Goal: Check status: Check status

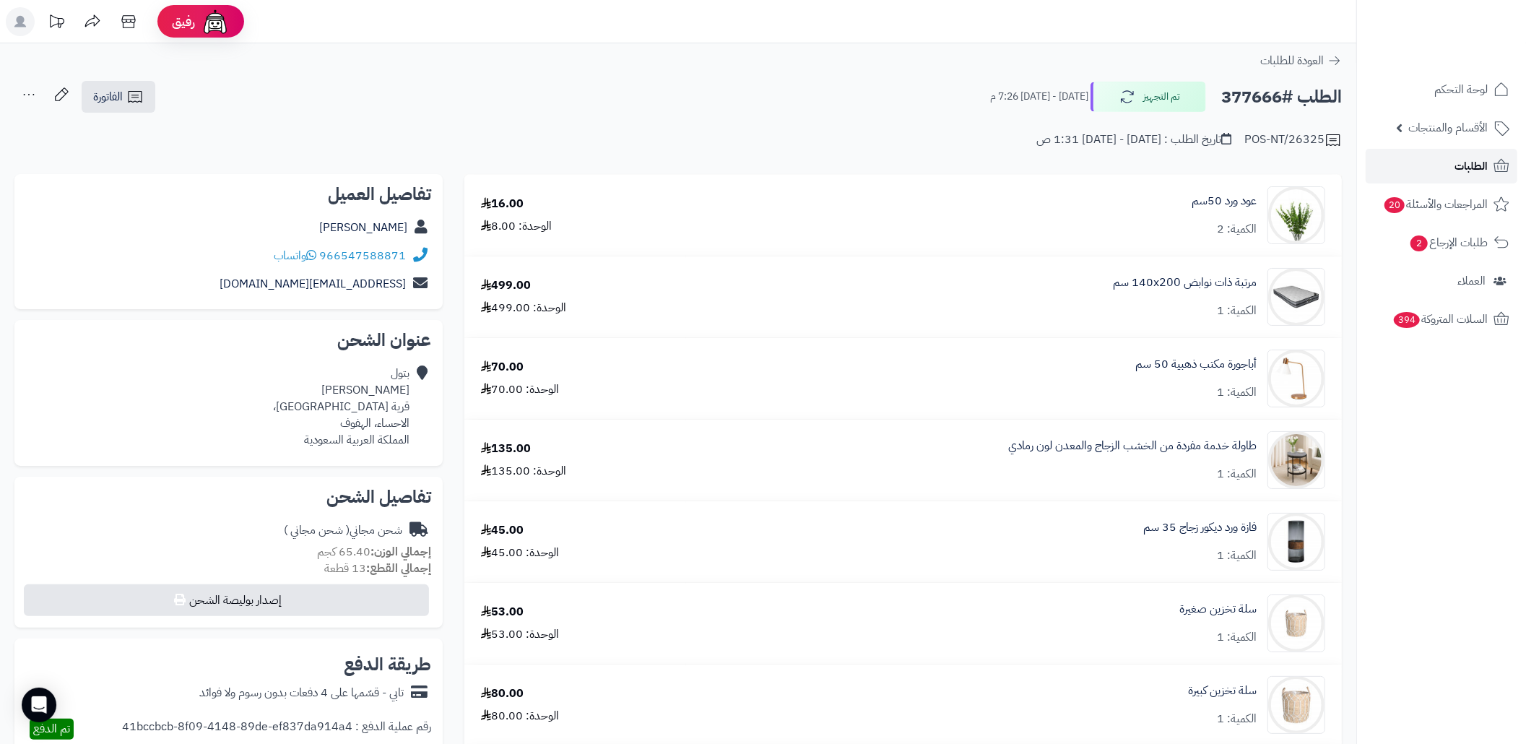
click at [1426, 173] on link "الطلبات" at bounding box center [1442, 166] width 152 height 35
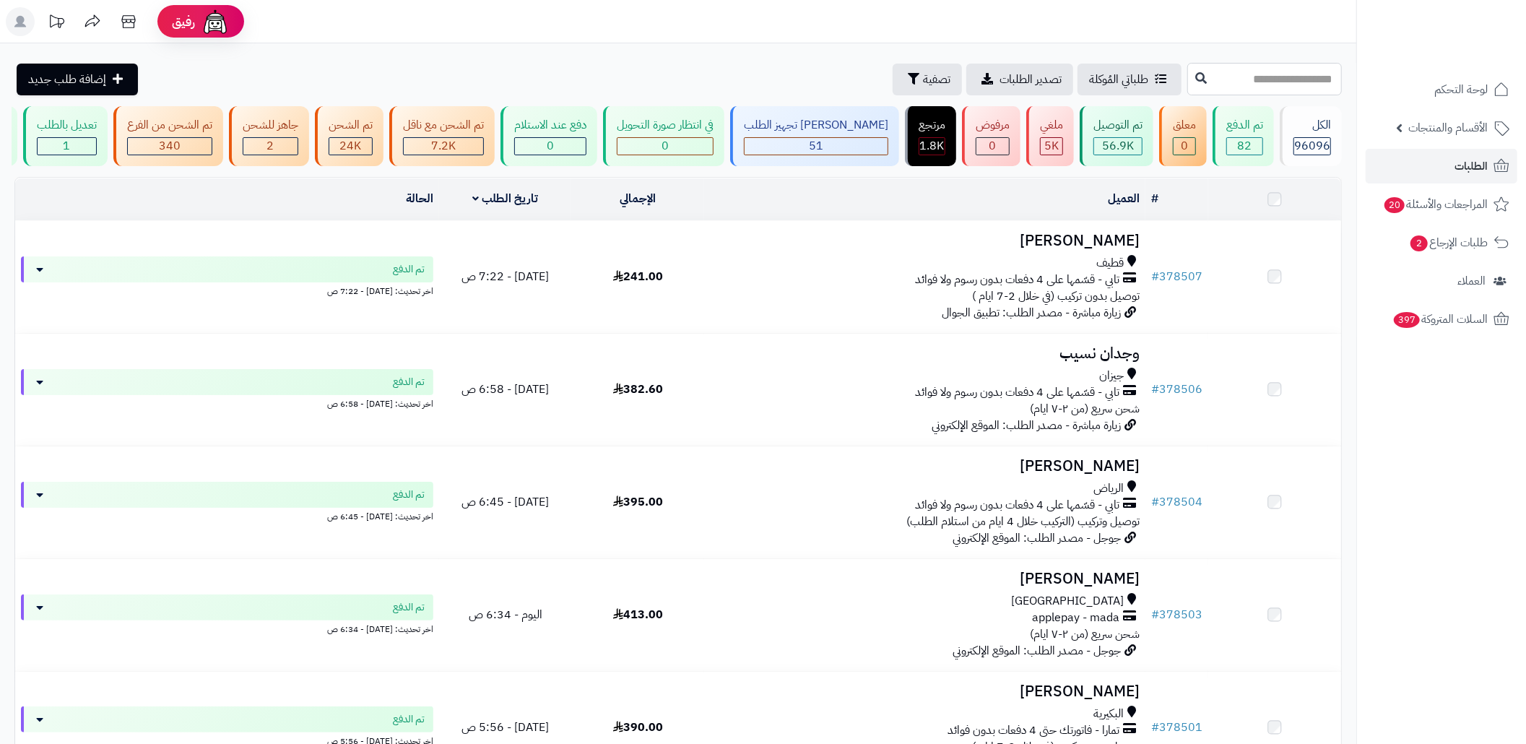
click at [1250, 90] on input "text" at bounding box center [1265, 79] width 155 height 33
paste input "******"
type input "******"
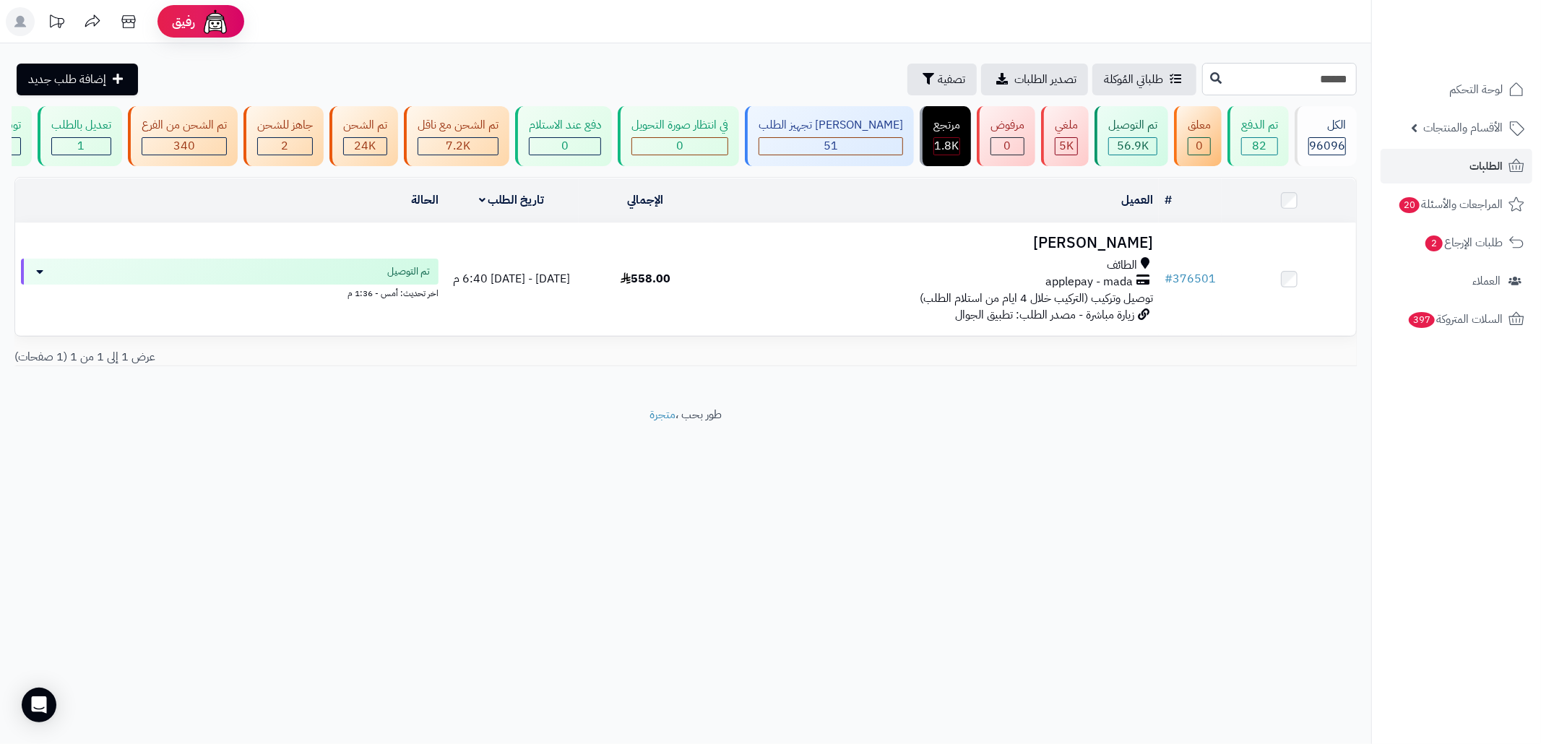
click at [1267, 68] on input "******" at bounding box center [1279, 79] width 155 height 33
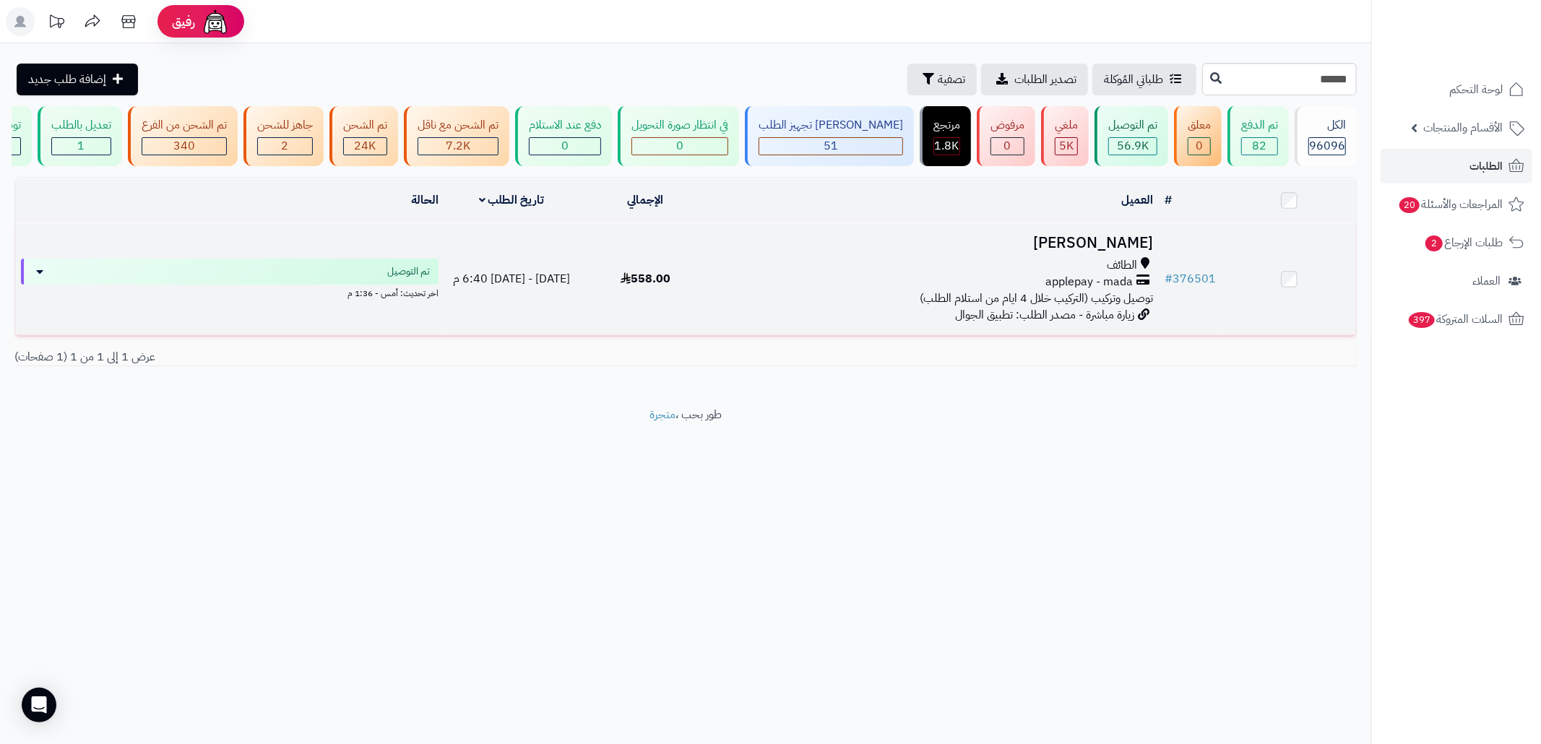
click at [868, 307] on div "الطائف applepay - mada توصيل وتركيب (التركيب خلال 4 ايام من استلام الطلب)" at bounding box center [935, 282] width 435 height 50
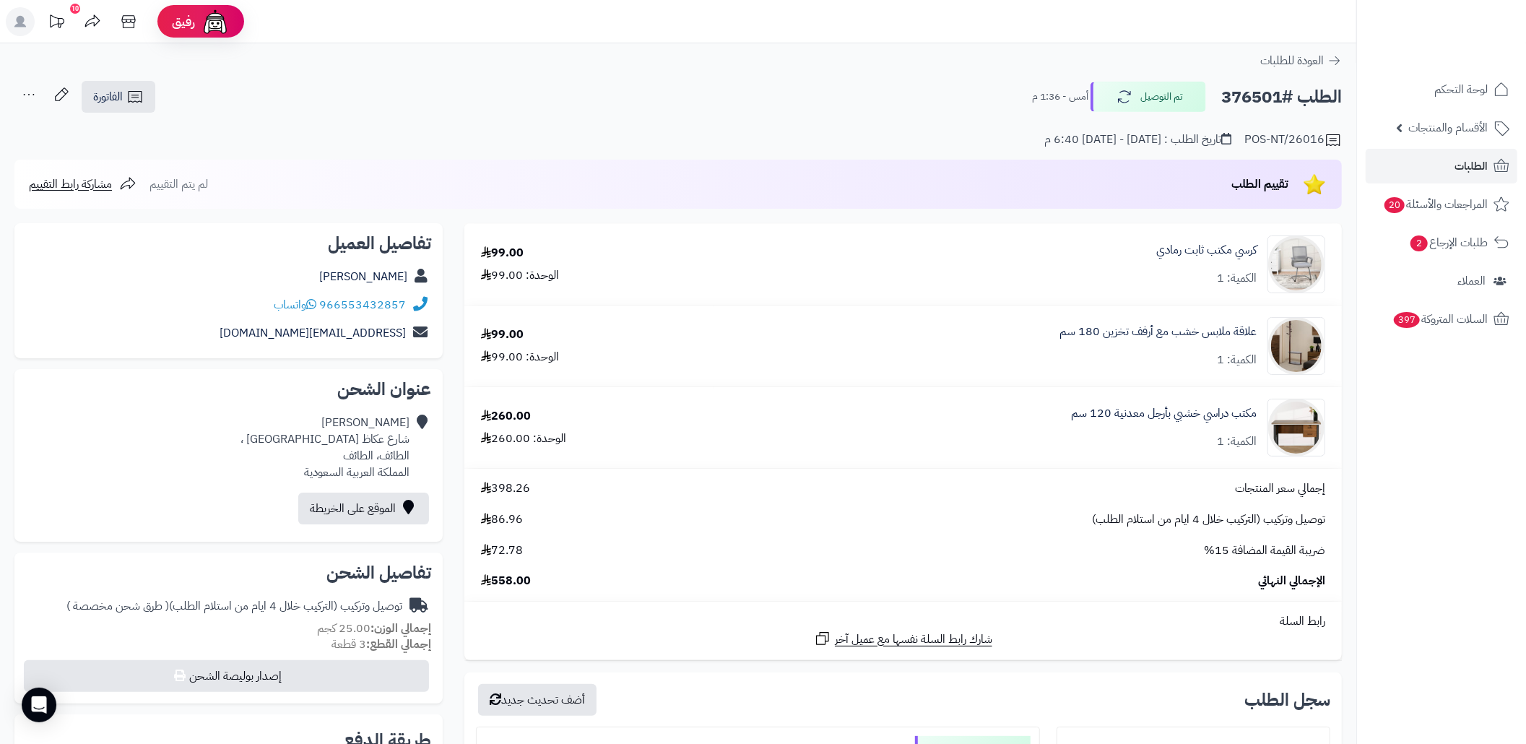
click at [1224, 94] on h2 "الطلب #376501" at bounding box center [1282, 97] width 121 height 30
copy div "الطلب #376501 تم التوصيل"
click at [1248, 96] on h2 "الطلب #376501" at bounding box center [1282, 97] width 121 height 30
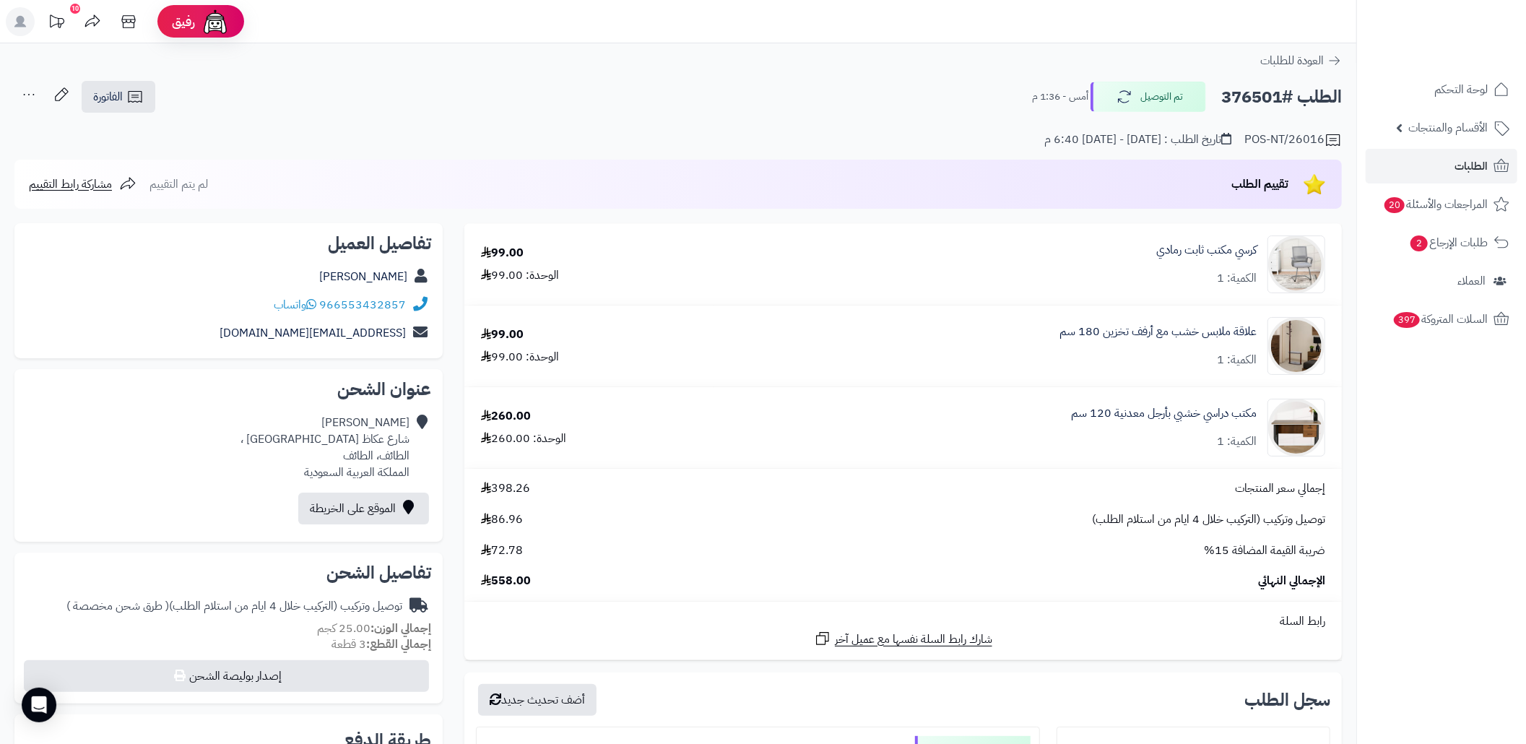
copy h2 "376501"
click at [144, 95] on link "الفاتورة" at bounding box center [119, 97] width 74 height 32
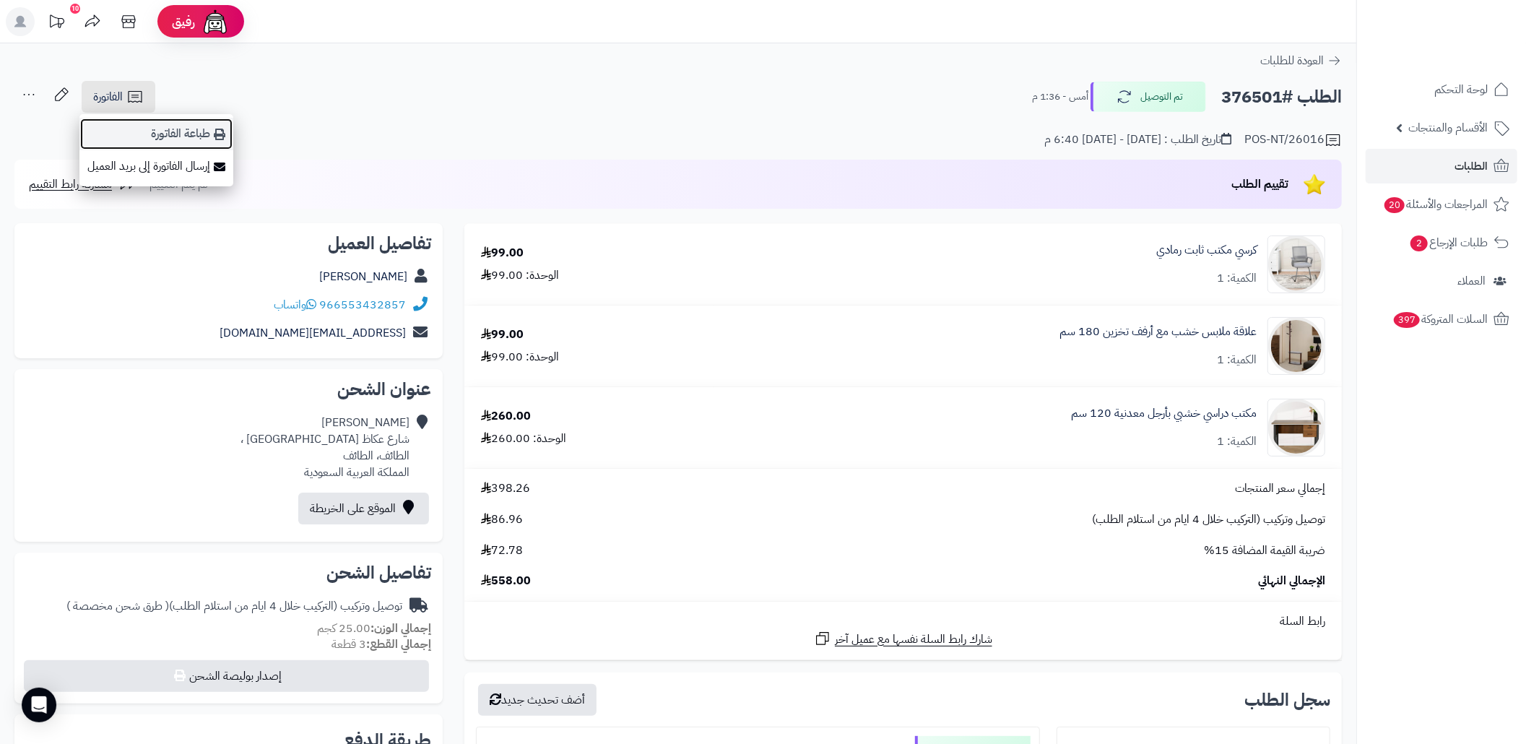
click at [179, 127] on link "طباعة الفاتورة" at bounding box center [156, 134] width 154 height 33
click at [1261, 100] on h2 "الطلب #376501" at bounding box center [1282, 97] width 121 height 30
copy h2 "376501"
click at [1261, 100] on h2 "الطلب #376501" at bounding box center [1282, 97] width 121 height 30
click at [582, 82] on div "الطلب #376501 تم التوصيل أمس - 1:36 م الفاتورة طباعة الفاتورة إرسال الفاتورة إل…" at bounding box center [678, 97] width 1328 height 34
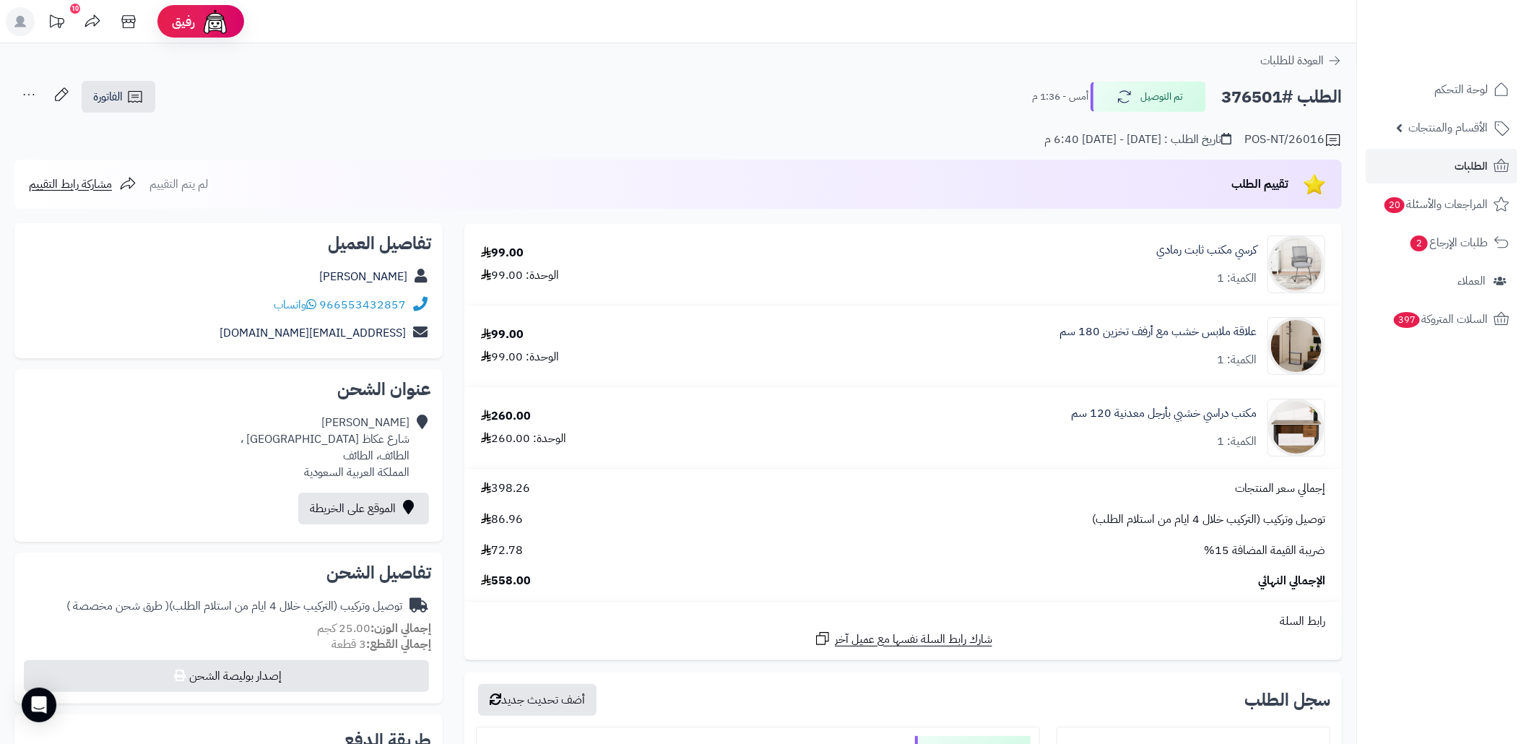
click at [1263, 90] on h2 "الطلب #376501" at bounding box center [1282, 97] width 121 height 30
copy h2 "376501"
